Goal: Check status: Check status

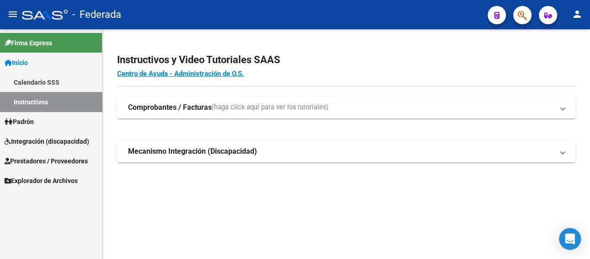
click at [38, 119] on link "Padrón" at bounding box center [51, 122] width 102 height 20
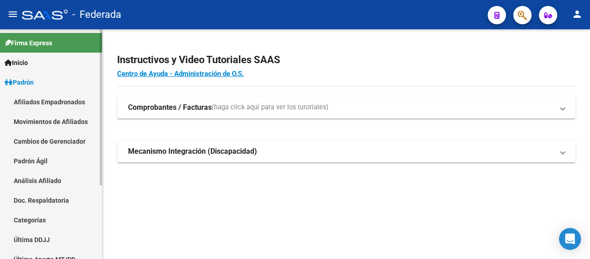
scroll to position [108, 0]
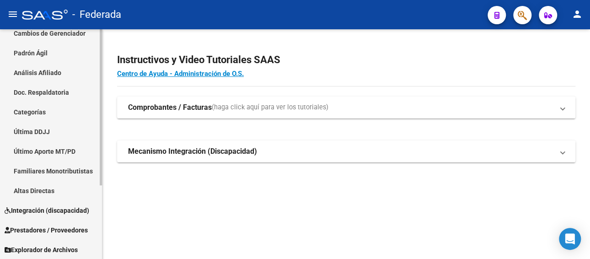
click at [40, 206] on span "Integración (discapacidad)" at bounding box center [47, 210] width 85 height 10
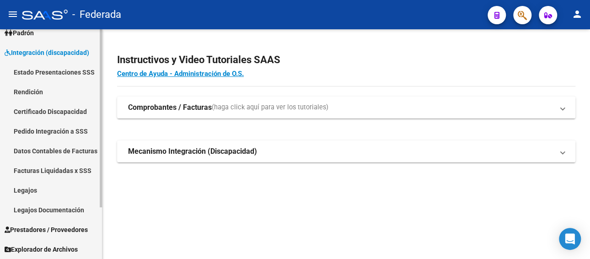
scroll to position [49, 0]
click at [33, 189] on link "Legajos" at bounding box center [51, 190] width 102 height 20
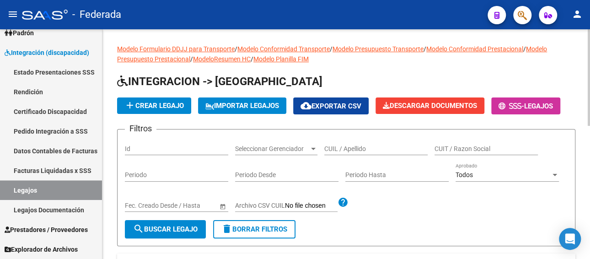
click at [357, 150] on input "CUIL / Apellido" at bounding box center [375, 149] width 103 height 8
paste input "[PERSON_NAME] [PERSON_NAME] 212"
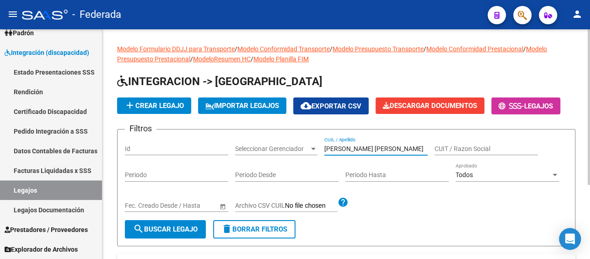
scroll to position [91, 0]
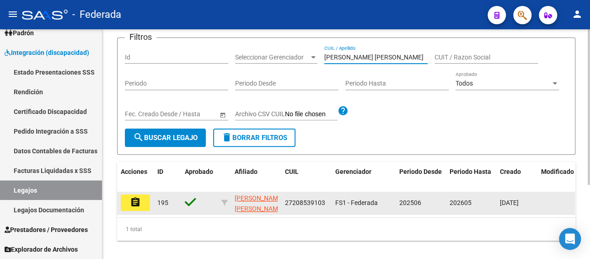
type input "[PERSON_NAME] [PERSON_NAME]"
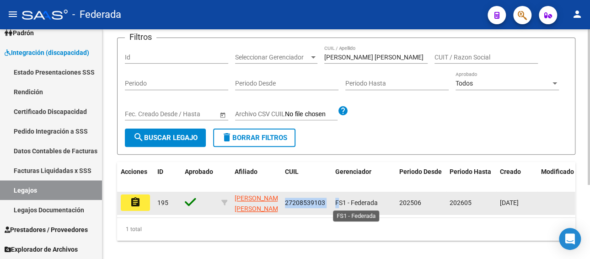
drag, startPoint x: 285, startPoint y: 202, endPoint x: 338, endPoint y: 202, distance: 52.6
click at [338, 202] on div "assignment 195 [PERSON_NAME] [PERSON_NAME] 27208539103 FS1 - Federada 202506 20…" at bounding box center [428, 203] width 622 height 23
copy div "27208539103 F"
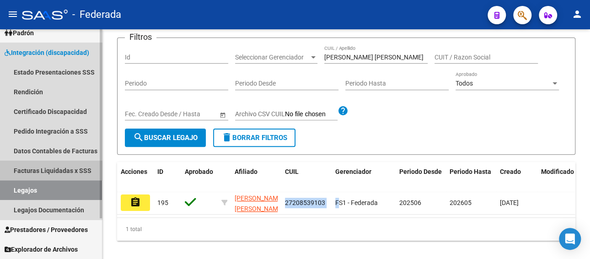
click at [51, 168] on link "Facturas Liquidadas x SSS" at bounding box center [51, 171] width 102 height 20
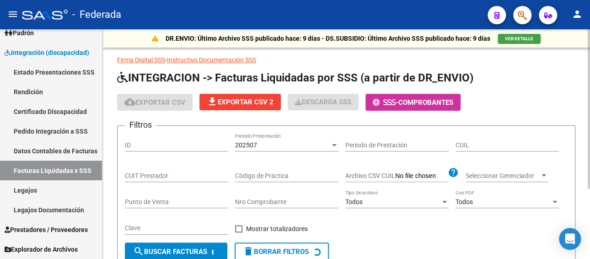
click at [152, 180] on div "CUIT Prestador" at bounding box center [176, 173] width 103 height 18
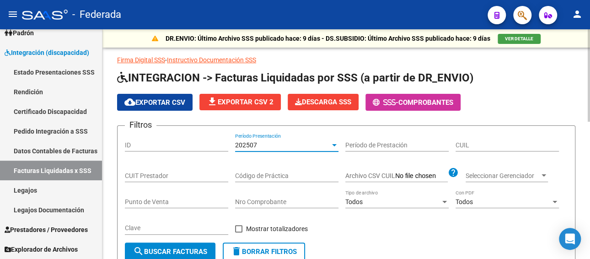
click at [276, 145] on div "202507" at bounding box center [282, 145] width 95 height 8
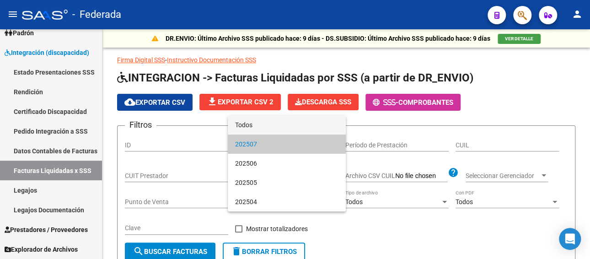
click at [261, 126] on span "Todos" at bounding box center [286, 124] width 103 height 19
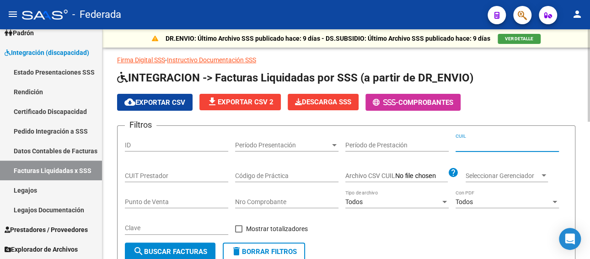
click at [519, 145] on input "CUIL" at bounding box center [507, 145] width 103 height 8
paste input "27-20853910-3"
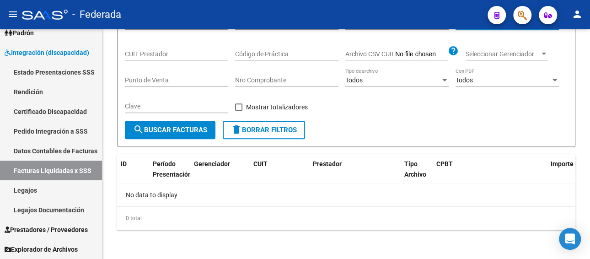
type input "27-20853910-3"
